Goal: Book appointment/travel/reservation

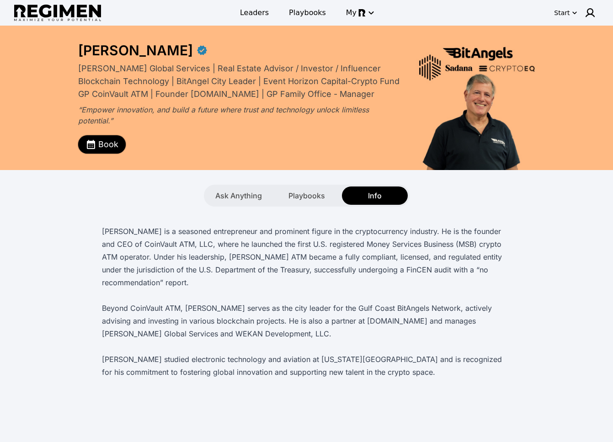
click at [107, 146] on span "Book" at bounding box center [108, 144] width 20 height 13
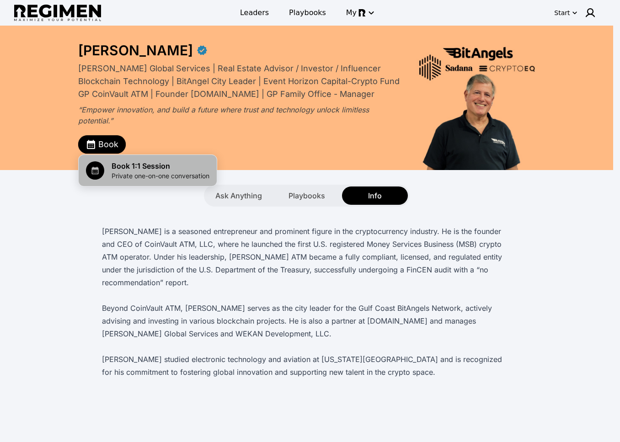
click at [137, 177] on span "Private one-on-one conversation" at bounding box center [160, 175] width 98 height 9
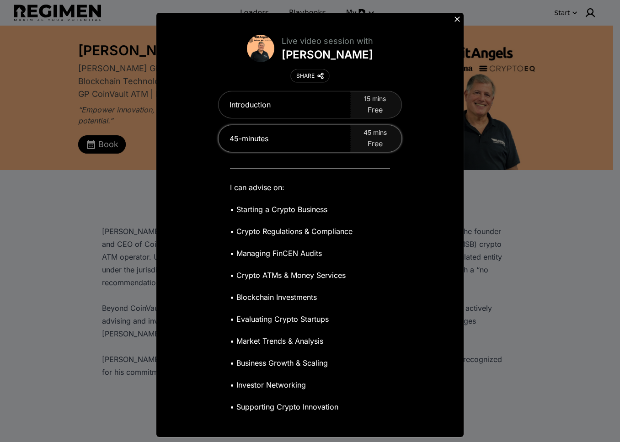
click at [376, 146] on span "Free" at bounding box center [374, 143] width 15 height 11
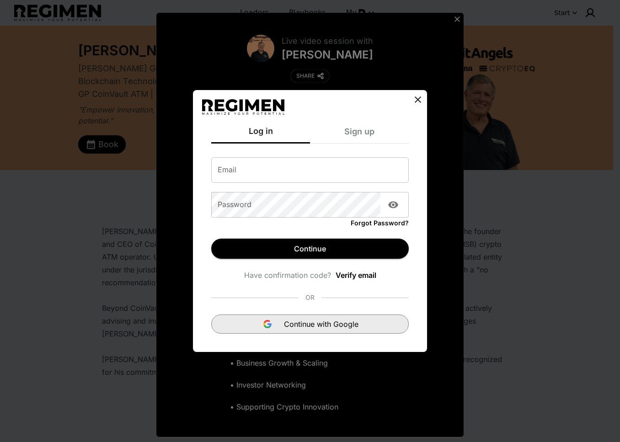
click at [350, 323] on span "Continue with Google" at bounding box center [321, 323] width 74 height 11
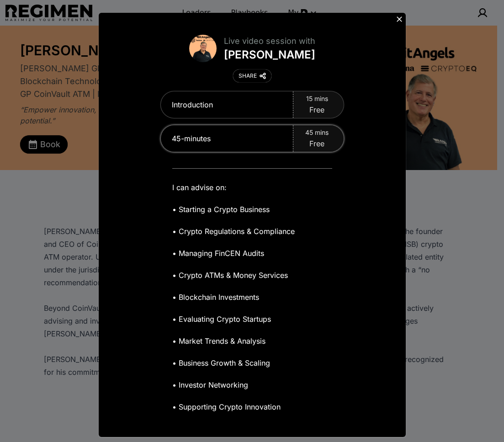
click at [288, 136] on div "45-minutes" at bounding box center [227, 138] width 133 height 27
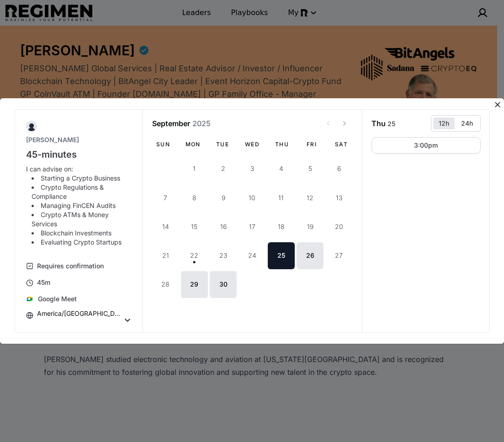
click at [285, 256] on button "25" at bounding box center [281, 255] width 27 height 27
click at [315, 256] on button "26" at bounding box center [310, 255] width 27 height 27
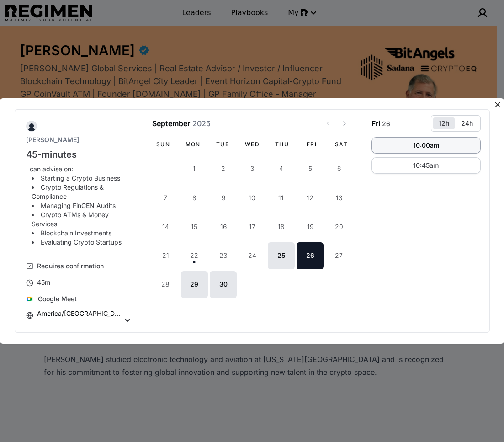
click at [396, 149] on button "10:00am" at bounding box center [425, 145] width 109 height 16
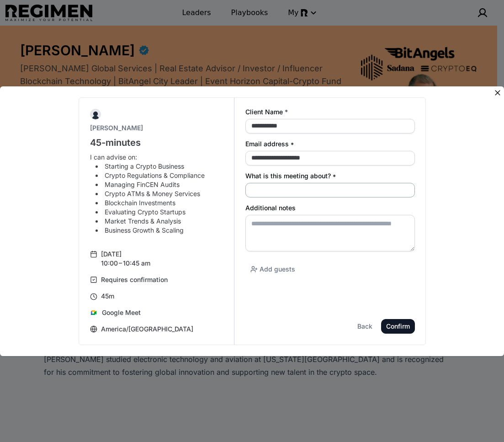
click at [302, 190] on input "What is this meeting about? *" at bounding box center [330, 190] width 170 height 15
type input "*******"
paste textarea "**********"
type textarea "**********"
paste textarea "**********"
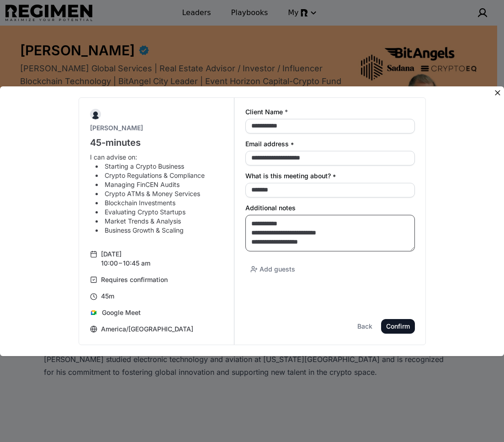
type textarea "**********"
click at [0, 0] on div "Confirm" at bounding box center [0, 0] width 0 height 0
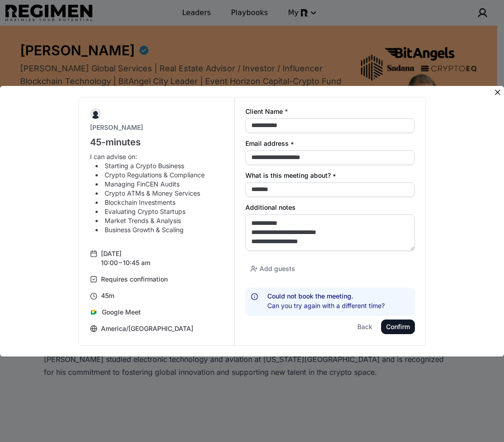
click at [0, 0] on div "Confirm" at bounding box center [0, 0] width 0 height 0
click at [0, 0] on div "Back" at bounding box center [0, 0] width 0 height 0
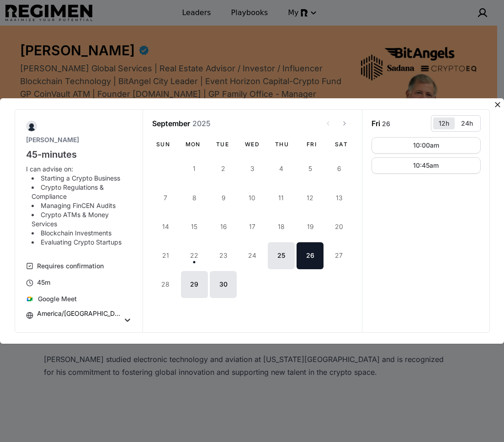
click at [308, 256] on button "26" at bounding box center [310, 255] width 27 height 27
click at [396, 166] on div "10:45am" at bounding box center [426, 165] width 26 height 6
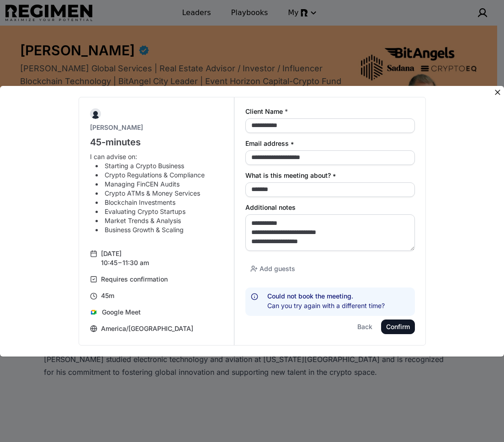
click at [0, 0] on div "Confirm" at bounding box center [0, 0] width 0 height 0
click at [0, 0] on div "Back" at bounding box center [0, 0] width 0 height 0
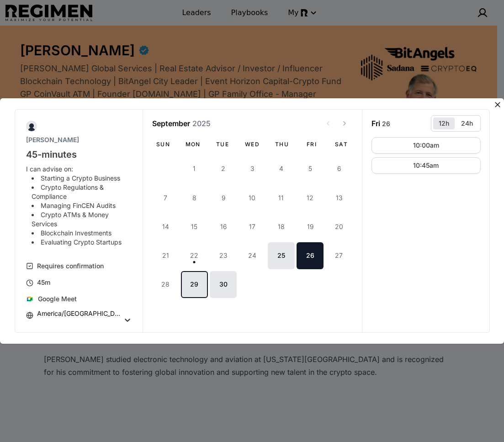
click at [189, 285] on button "29" at bounding box center [194, 284] width 27 height 27
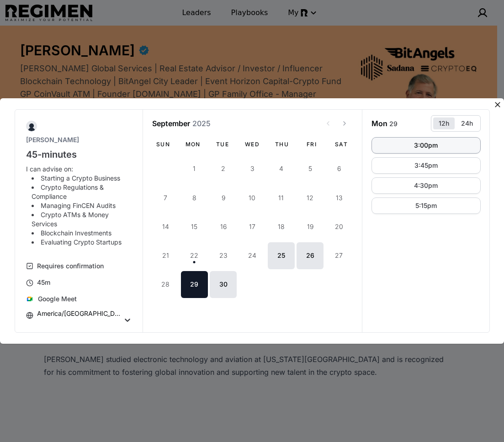
click at [396, 146] on button "3:00pm" at bounding box center [425, 145] width 109 height 16
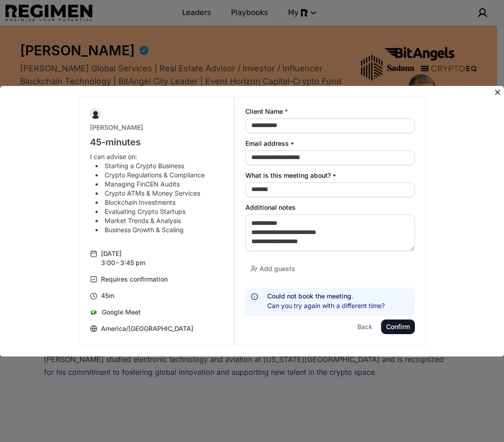
click at [384, 328] on button "Confirm" at bounding box center [398, 326] width 34 height 15
click at [371, 325] on button "Back" at bounding box center [364, 326] width 25 height 15
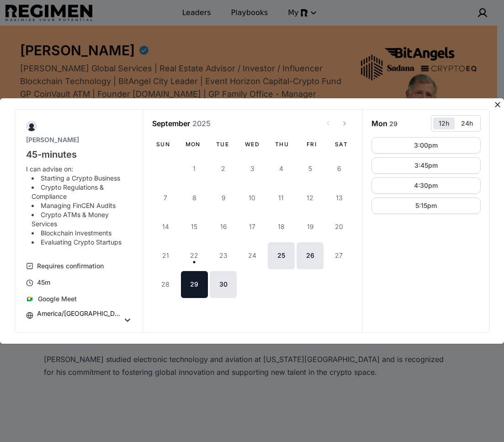
click at [396, 106] on icon at bounding box center [497, 104] width 9 height 9
